Goal: Task Accomplishment & Management: Use online tool/utility

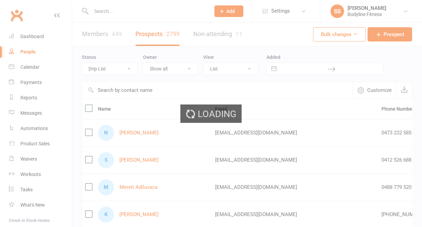
select select "Drip List"
select select "50"
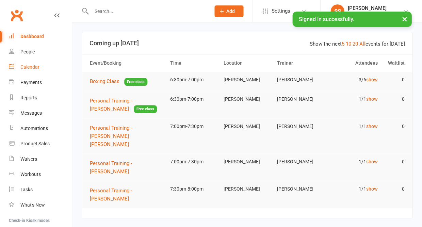
click at [28, 61] on link "Calendar" at bounding box center [40, 67] width 63 height 15
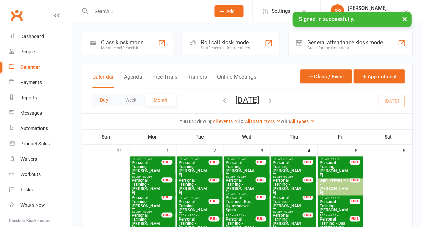
click at [106, 99] on button "Day" at bounding box center [104, 100] width 25 height 12
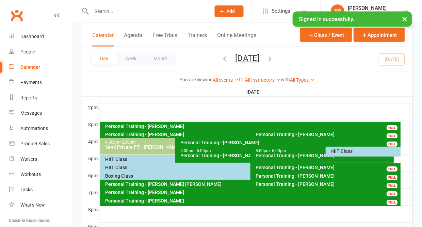
scroll to position [273, 0]
click at [126, 160] on div "HIIT Class" at bounding box center [173, 159] width 137 height 5
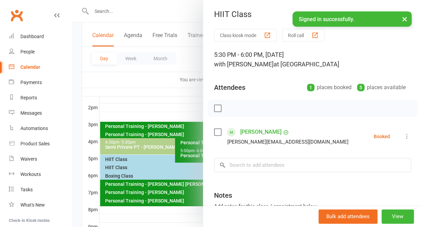
click at [407, 138] on icon at bounding box center [407, 136] width 7 height 7
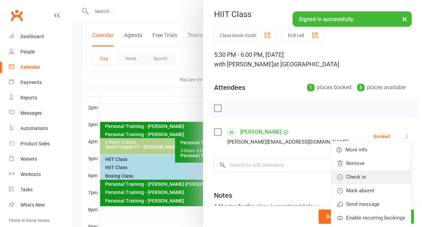
click at [369, 176] on link "Check in" at bounding box center [371, 177] width 80 height 14
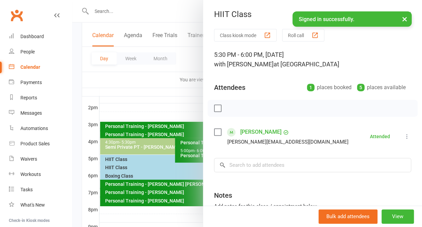
click at [402, 18] on button "×" at bounding box center [404, 19] width 12 height 15
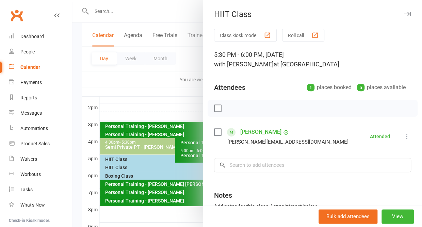
click at [409, 11] on button "button" at bounding box center [407, 14] width 8 height 8
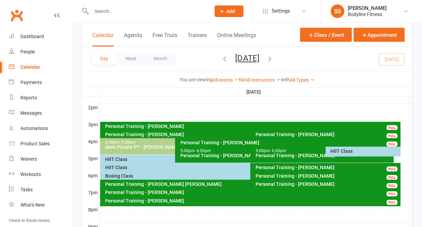
click at [124, 165] on div "HIIT Class" at bounding box center [248, 167] width 287 height 5
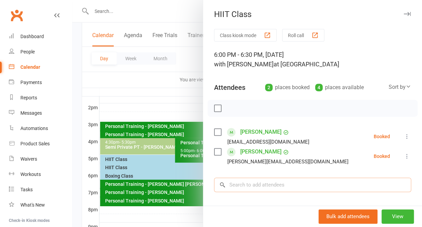
click at [250, 181] on input "search" at bounding box center [312, 185] width 197 height 14
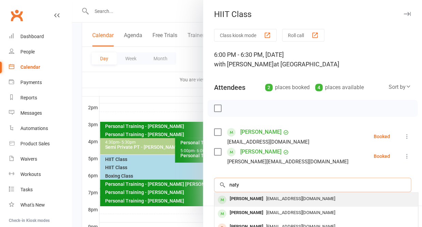
type input "naty"
click at [243, 200] on div "[PERSON_NAME]" at bounding box center [246, 199] width 39 height 10
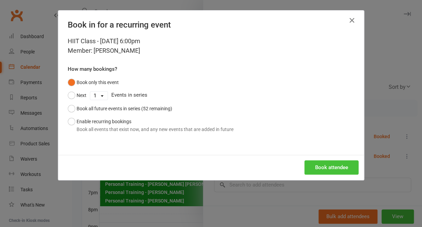
click at [327, 164] on button "Book attendee" at bounding box center [331, 167] width 54 height 14
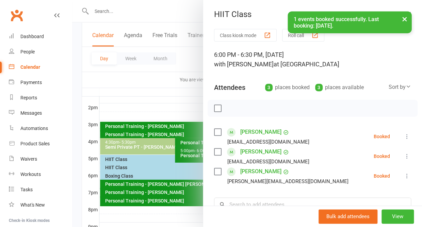
click at [403, 18] on button "×" at bounding box center [404, 19] width 12 height 15
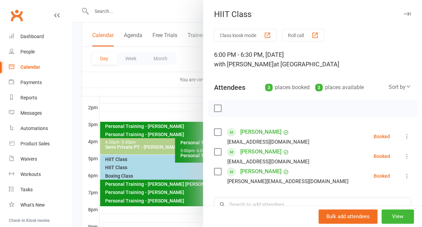
click at [405, 139] on icon at bounding box center [407, 136] width 7 height 7
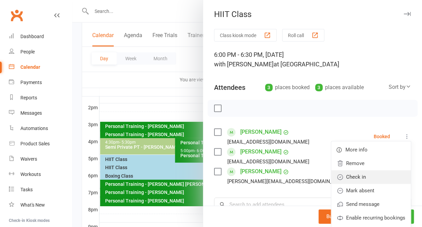
click at [375, 174] on link "Check in" at bounding box center [371, 177] width 80 height 14
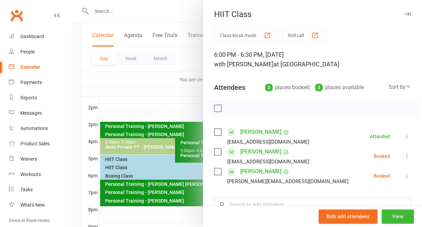
click at [406, 157] on icon at bounding box center [407, 156] width 7 height 7
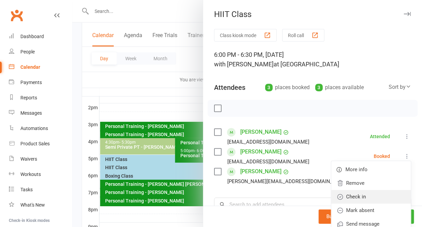
click at [376, 197] on link "Check in" at bounding box center [371, 197] width 80 height 14
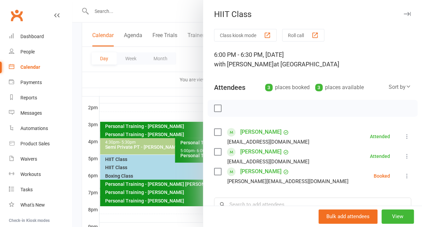
click at [406, 177] on icon at bounding box center [407, 176] width 7 height 7
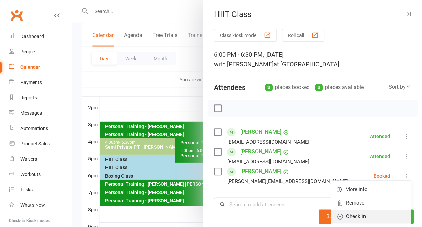
click at [374, 215] on link "Check in" at bounding box center [371, 217] width 80 height 14
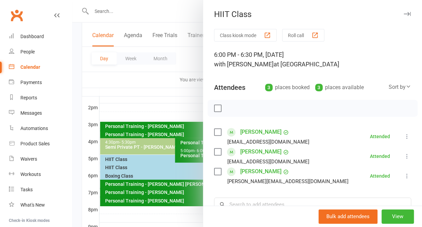
click at [406, 12] on icon "button" at bounding box center [407, 14] width 7 height 4
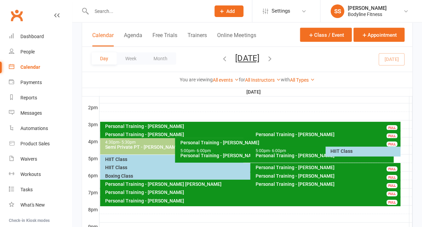
scroll to position [277, 0]
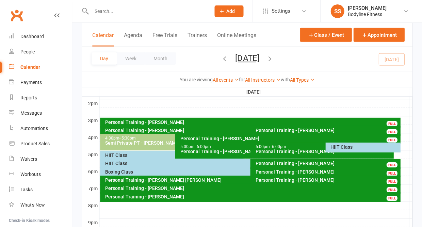
click at [125, 163] on div "HIIT Class" at bounding box center [248, 163] width 287 height 5
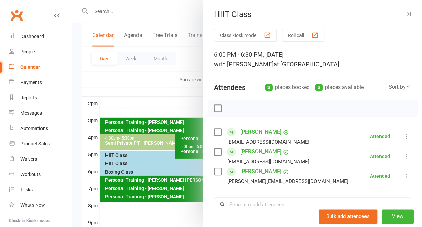
click at [406, 13] on icon "button" at bounding box center [407, 14] width 7 height 4
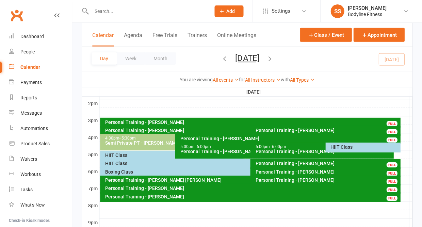
click at [144, 174] on div "Boxing Class" at bounding box center [248, 172] width 287 height 5
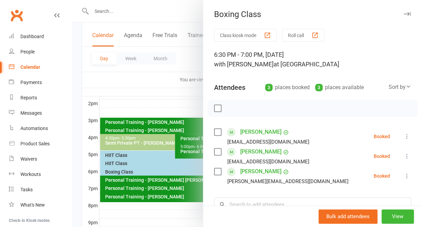
click at [405, 137] on icon at bounding box center [407, 136] width 7 height 7
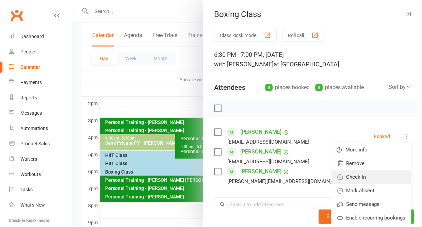
click at [379, 179] on link "Check in" at bounding box center [371, 177] width 80 height 14
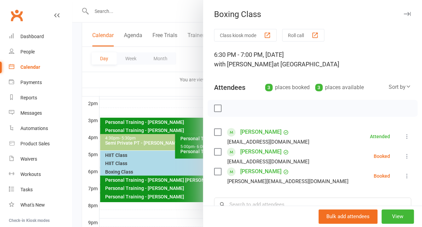
click at [407, 156] on icon at bounding box center [407, 156] width 7 height 7
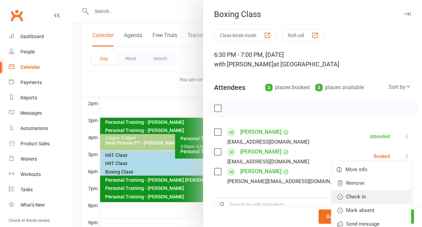
click at [380, 195] on link "Check in" at bounding box center [371, 197] width 80 height 14
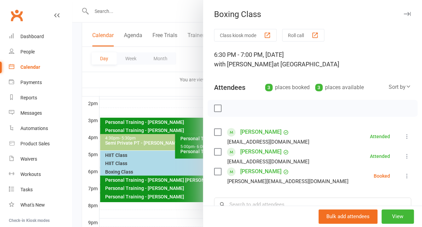
click at [406, 175] on icon at bounding box center [407, 176] width 7 height 7
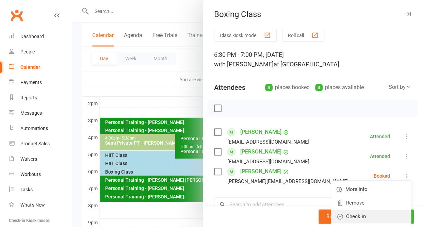
click at [379, 214] on link "Check in" at bounding box center [371, 217] width 80 height 14
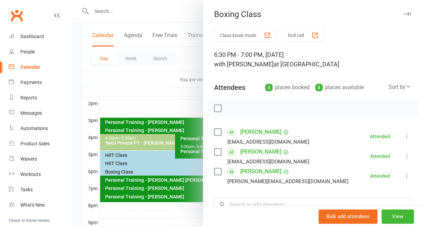
click at [408, 13] on icon "button" at bounding box center [407, 14] width 7 height 4
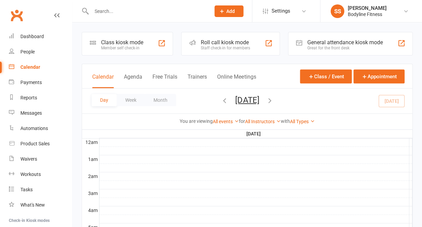
scroll to position [0, 0]
click at [273, 102] on icon "button" at bounding box center [269, 99] width 7 height 7
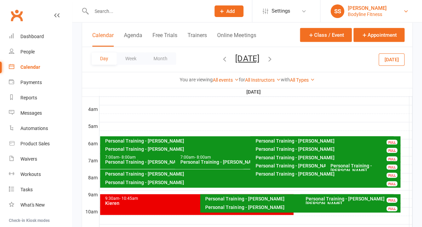
scroll to position [93, 0]
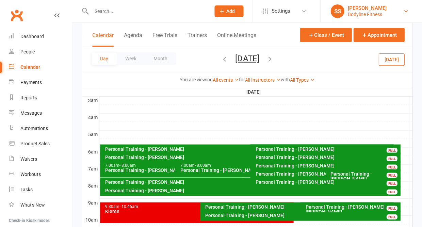
click at [354, 13] on div "Bodyline Fitness" at bounding box center [367, 14] width 39 height 6
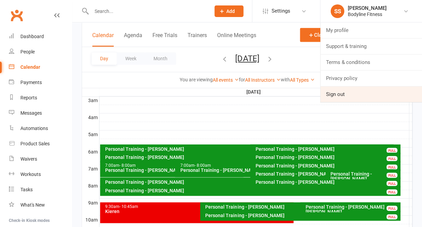
click at [339, 91] on link "Sign out" at bounding box center [371, 94] width 102 height 16
